Goal: Task Accomplishment & Management: Use online tool/utility

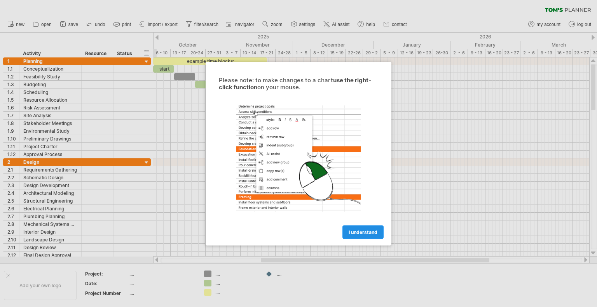
click at [362, 228] on link "I understand" at bounding box center [362, 232] width 41 height 14
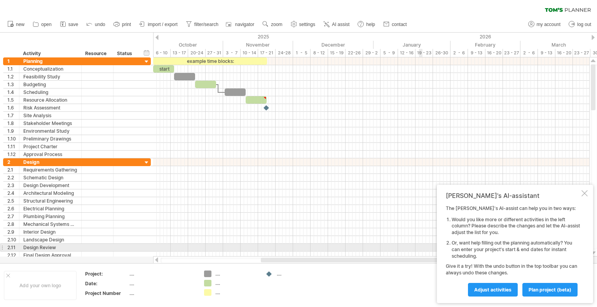
click at [476, 249] on li "Or, want help filling out the planning automatically? You can enter your projec…" at bounding box center [516, 249] width 128 height 19
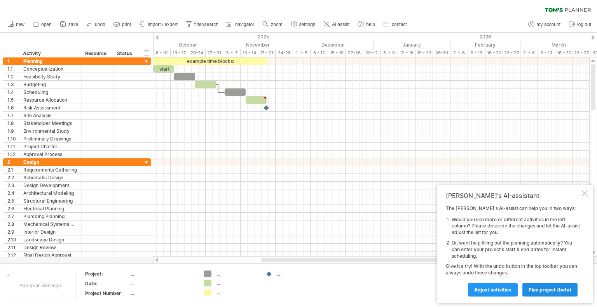
click at [552, 289] on span "plan project (beta)" at bounding box center [550, 290] width 43 height 6
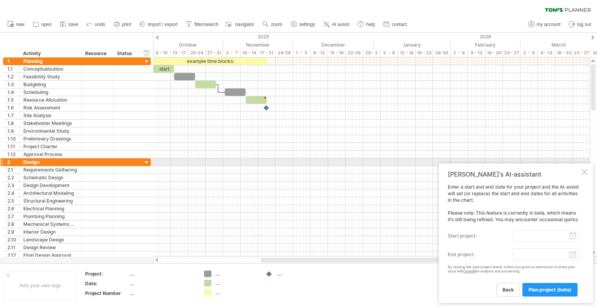
click at [589, 164] on div "[PERSON_NAME]'s AI-assistant Enter a start and end date for your project and th…" at bounding box center [516, 234] width 154 height 140
click at [581, 169] on div at bounding box center [584, 172] width 6 height 6
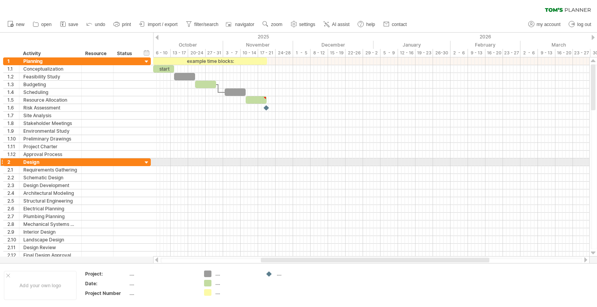
click at [581, 164] on div at bounding box center [371, 163] width 436 height 8
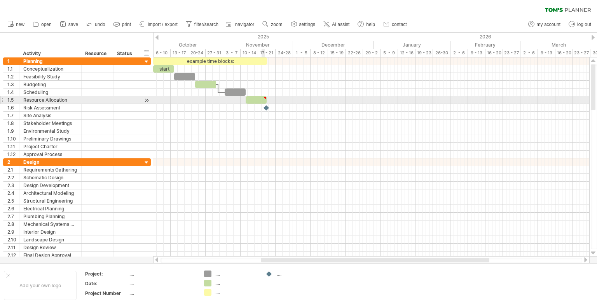
click at [253, 102] on div at bounding box center [256, 99] width 21 height 7
click at [92, 99] on div at bounding box center [97, 99] width 24 height 7
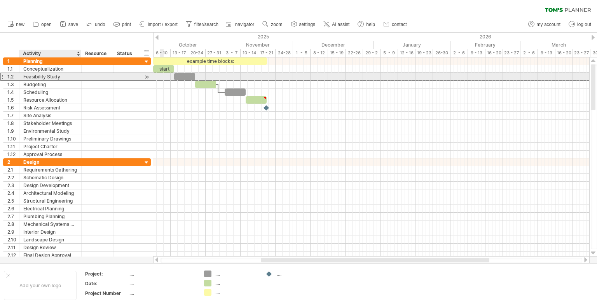
click at [82, 78] on div at bounding box center [98, 76] width 32 height 7
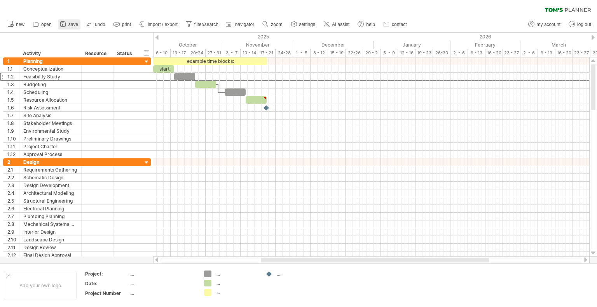
click at [66, 27] on icon at bounding box center [63, 24] width 8 height 8
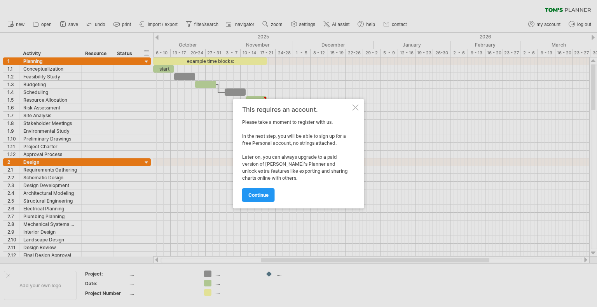
click at [353, 102] on div "This requires an account. Please take a moment to register with us. In the next…" at bounding box center [298, 154] width 131 height 110
